Goal: Check status: Check status

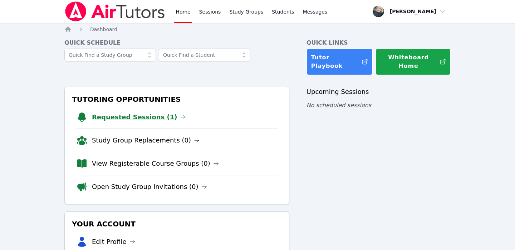
click at [116, 112] on link "Requested Sessions (1)" at bounding box center [139, 117] width 94 height 10
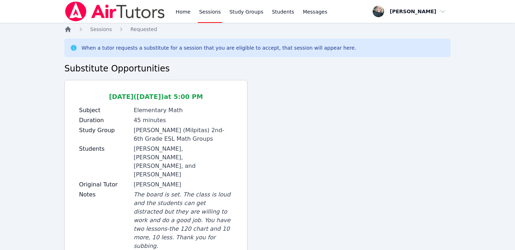
click at [65, 27] on icon "Breadcrumb" at bounding box center [67, 29] width 7 height 7
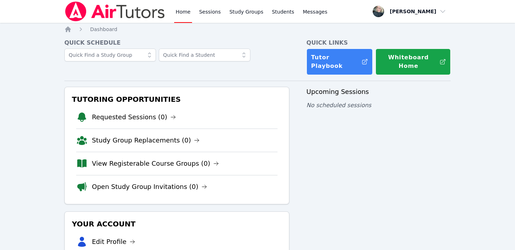
click at [311, 187] on div "Upcoming Sessions No scheduled sessions" at bounding box center [379, 208] width 144 height 243
